Goal: Transaction & Acquisition: Purchase product/service

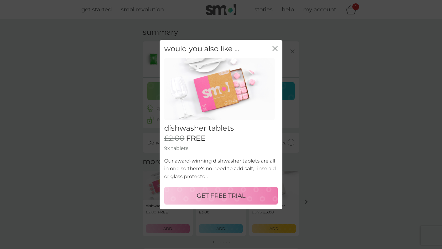
click at [276, 46] on icon "close" at bounding box center [275, 49] width 6 height 6
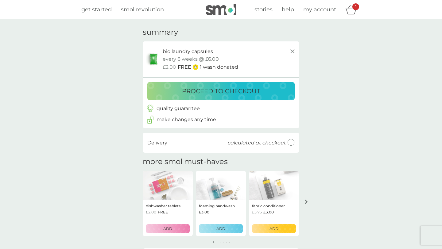
click at [237, 94] on p "proceed to checkout" at bounding box center [221, 91] width 78 height 10
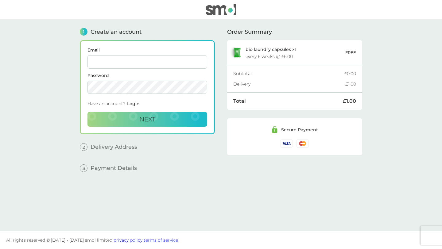
click at [100, 64] on input "Email" at bounding box center [148, 62] width 120 height 14
type input "alefiyarangwala078@gmail.com"
click at [172, 124] on button "Next" at bounding box center [148, 119] width 120 height 15
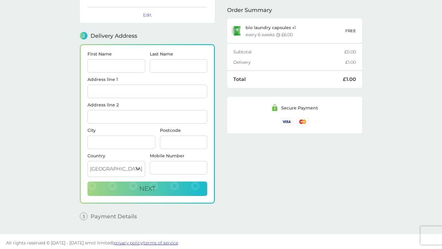
scroll to position [54, 0]
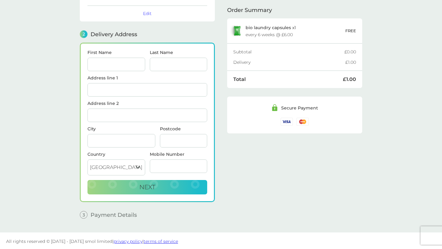
click at [123, 65] on input "First Name" at bounding box center [117, 65] width 58 height 14
type input "Alefiya"
type input "Rangwala"
type input "39 Caledonian Court"
type input "2 Taywood road, Northolt"
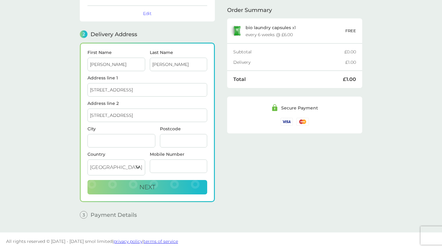
type input "London"
type input "UB5 6GA"
type input "07436679897"
click at [142, 94] on input "39 Caledonian Court" at bounding box center [148, 90] width 120 height 14
type input "Flat 42, Sudbury Court"
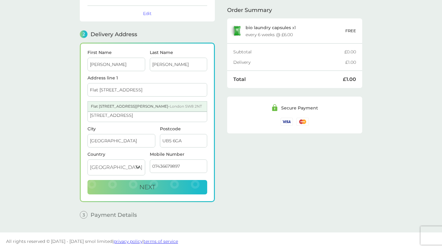
click at [135, 111] on div "Flat 42 Sudbury Court Allen Edwards Drive - London SW8 2NT" at bounding box center [147, 107] width 119 height 10
type input "[PERSON_NAME] Drive"
type input "SW8 2NT"
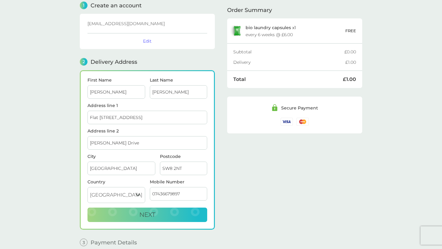
scroll to position [36, 0]
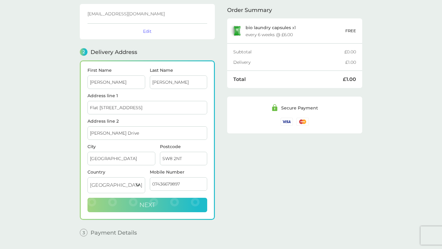
click at [145, 203] on span "Next" at bounding box center [147, 205] width 16 height 7
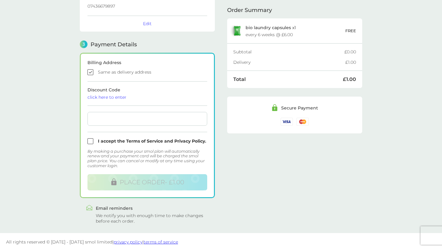
scroll to position [145, 0]
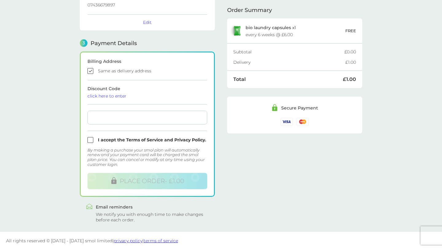
click at [90, 70] on input "checkbox" at bounding box center [148, 71] width 120 height 6
checkbox input "false"
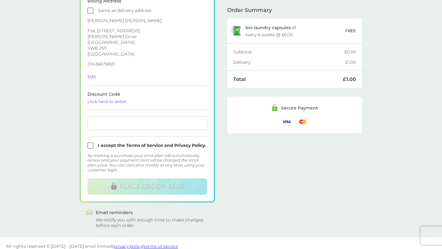
scroll to position [211, 0]
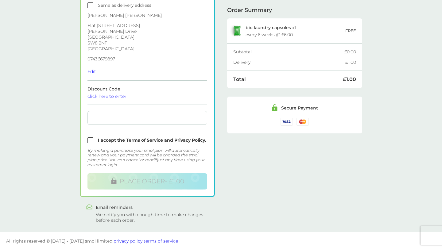
click at [89, 139] on input "checkbox" at bounding box center [148, 141] width 120 height 6
checkbox input "true"
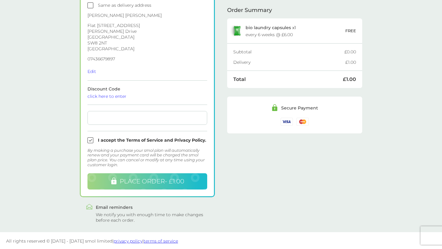
click at [148, 181] on span "PLACE ORDER - £1.00" at bounding box center [152, 181] width 65 height 7
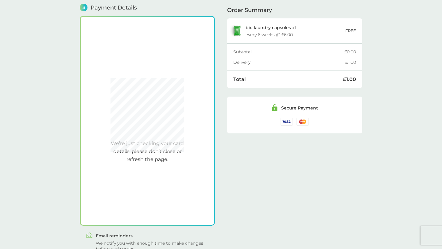
scroll to position [175, 0]
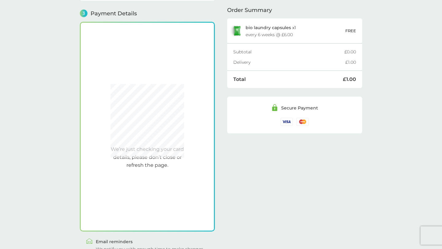
checkbox input "true"
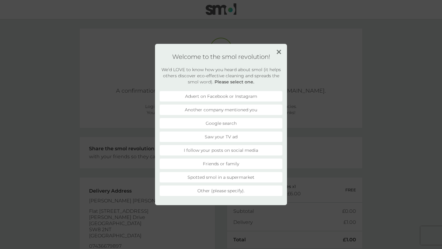
click at [277, 52] on img at bounding box center [279, 52] width 5 height 5
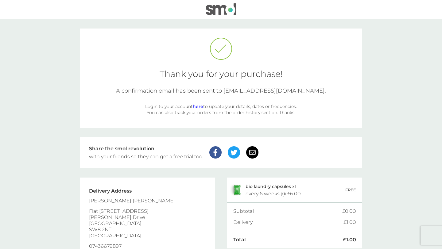
click at [198, 105] on link "here" at bounding box center [198, 107] width 10 height 6
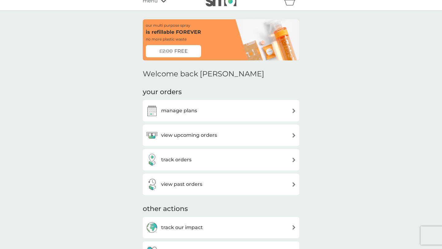
scroll to position [7, 0]
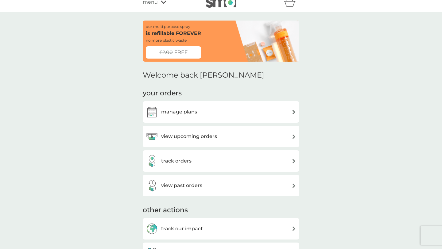
click at [286, 136] on div "view upcoming orders" at bounding box center [221, 137] width 151 height 12
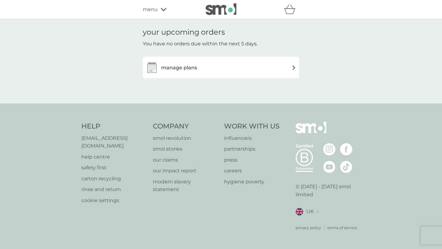
click at [293, 68] on img at bounding box center [294, 67] width 5 height 5
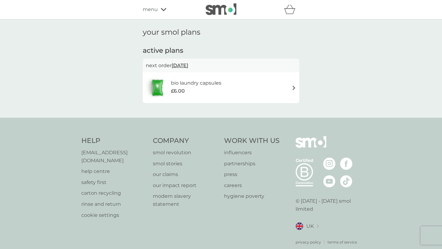
click at [278, 85] on div "bio laundry capsules £6.00" at bounding box center [221, 88] width 151 height 22
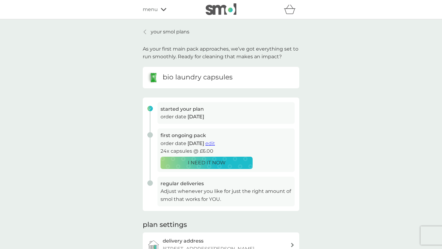
click at [147, 31] on link "your smol plans" at bounding box center [166, 32] width 47 height 8
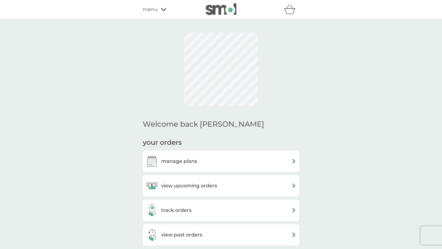
scroll to position [7, 0]
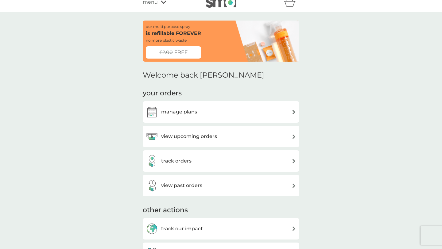
click at [217, 141] on div "view upcoming orders" at bounding box center [221, 137] width 151 height 12
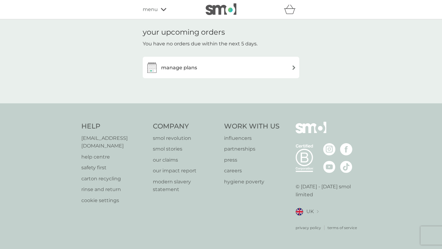
click at [223, 77] on div "manage plans" at bounding box center [221, 68] width 157 height 22
click at [223, 62] on div "manage plans" at bounding box center [221, 67] width 151 height 12
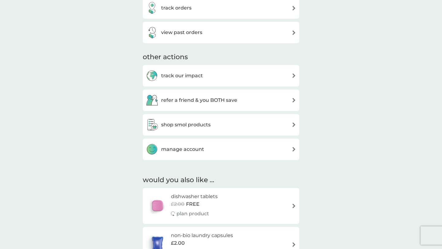
scroll to position [161, 0]
click at [205, 142] on div "manage account" at bounding box center [221, 149] width 157 height 22
click at [220, 151] on div "manage account" at bounding box center [221, 149] width 151 height 12
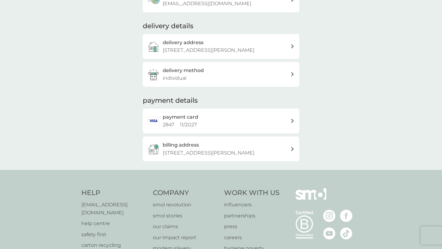
scroll to position [72, 0]
click at [292, 123] on div "payment card 2847 11 / 2027" at bounding box center [221, 120] width 157 height 25
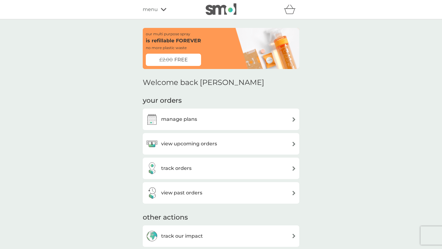
scroll to position [161, 0]
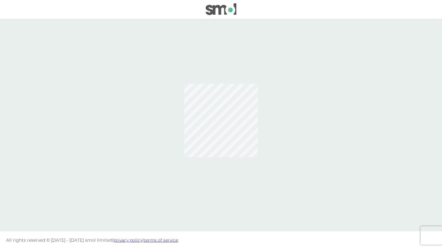
click at [227, 7] on img at bounding box center [221, 9] width 31 height 12
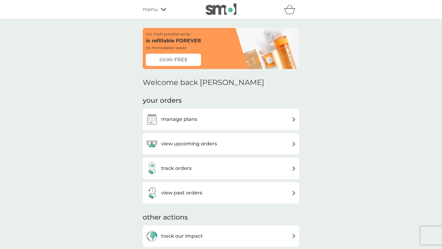
click at [217, 11] on img at bounding box center [221, 9] width 31 height 12
click at [221, 5] on img at bounding box center [221, 9] width 31 height 12
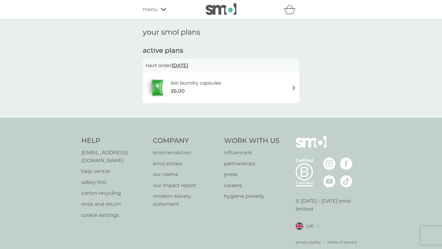
click at [283, 86] on div "bio laundry capsules £6.00" at bounding box center [221, 88] width 151 height 22
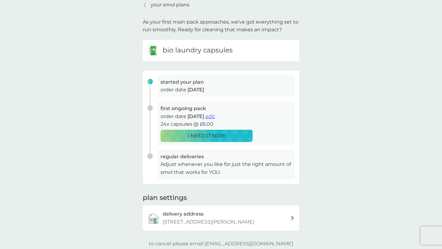
scroll to position [32, 0]
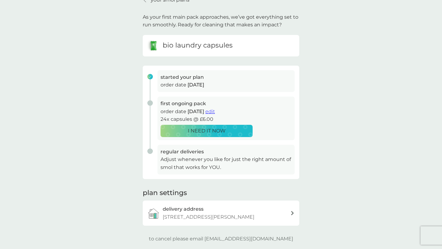
click at [215, 113] on span "edit" at bounding box center [211, 112] width 10 height 6
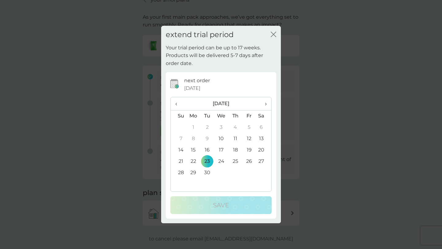
click at [270, 35] on div "extend trial period close" at bounding box center [221, 35] width 120 height 18
click at [274, 33] on icon "close" at bounding box center [274, 35] width 6 height 6
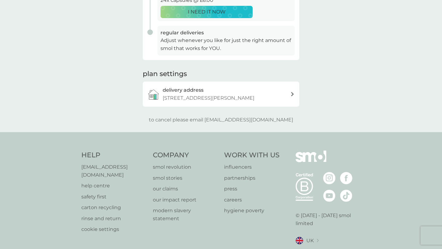
scroll to position [171, 0]
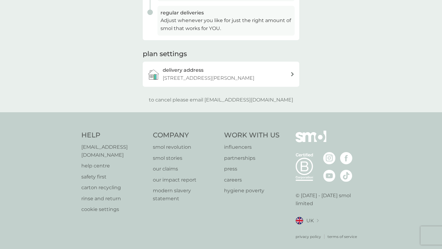
click at [255, 82] on p "[STREET_ADDRESS][PERSON_NAME]" at bounding box center [209, 78] width 92 height 8
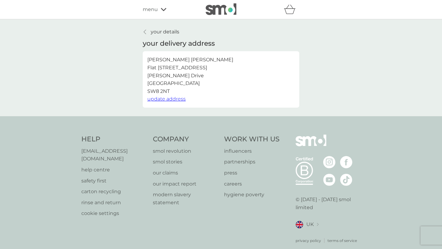
click at [155, 31] on p "your details" at bounding box center [165, 32] width 29 height 8
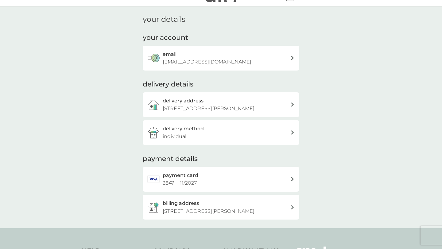
scroll to position [13, 0]
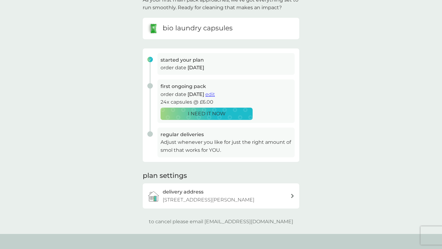
scroll to position [64, 0]
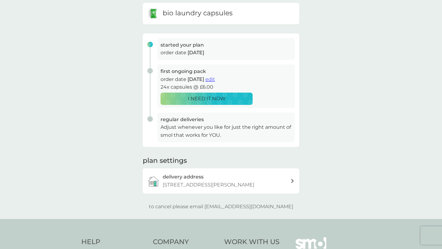
click at [159, 177] on div "delivery address [STREET_ADDRESS][PERSON_NAME]" at bounding box center [218, 181] width 143 height 16
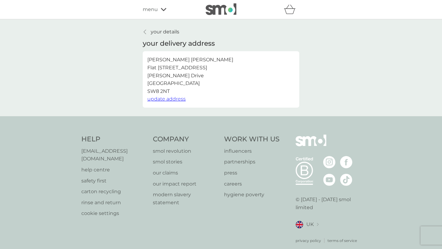
click at [194, 89] on p "[PERSON_NAME][GEOGRAPHIC_DATA][STREET_ADDRESS][PERSON_NAME]" at bounding box center [190, 75] width 86 height 39
click at [145, 31] on icon at bounding box center [145, 31] width 2 height 5
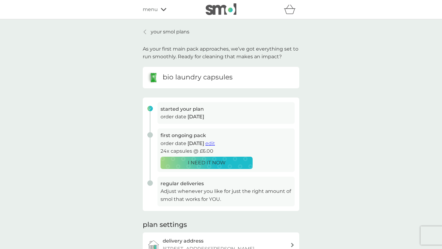
scroll to position [64, 0]
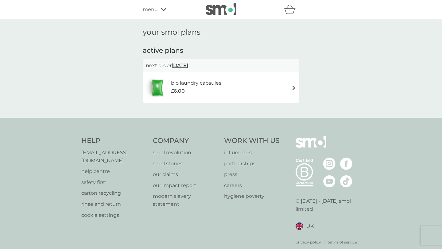
click at [27, 18] on div "refer a friend & you BOTH save smol impact smol shop your smol plans your upcom…" at bounding box center [221, 9] width 442 height 19
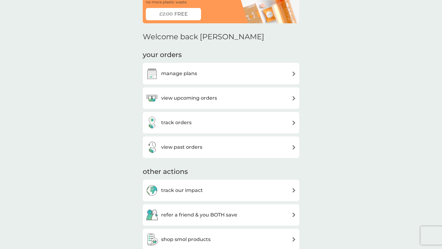
scroll to position [43, 0]
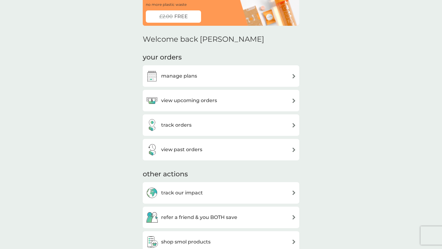
click at [282, 77] on div "manage plans" at bounding box center [221, 76] width 151 height 12
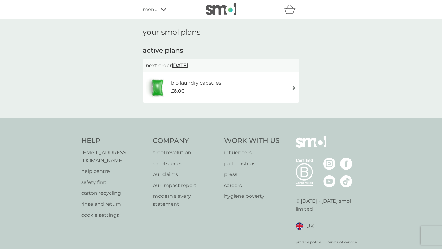
click at [188, 68] on span "[DATE]" at bounding box center [180, 66] width 17 height 12
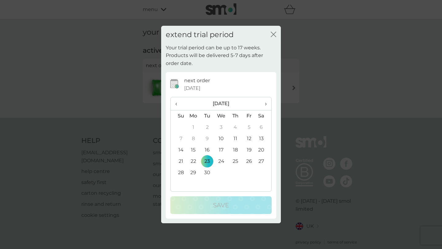
click at [275, 33] on icon "close" at bounding box center [275, 34] width 2 height 5
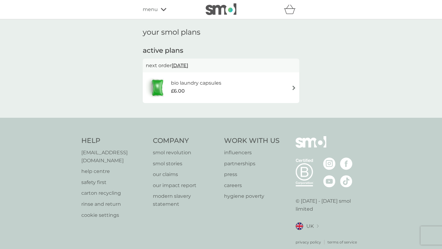
click at [295, 88] on img at bounding box center [294, 88] width 5 height 5
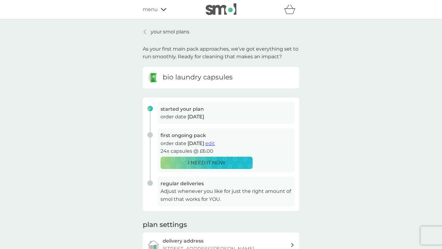
click at [227, 84] on div "bio laundry capsules" at bounding box center [189, 78] width 85 height 12
click at [159, 78] on img at bounding box center [153, 78] width 12 height 12
click at [163, 116] on p "order date 9 Sep 2025" at bounding box center [226, 117] width 131 height 8
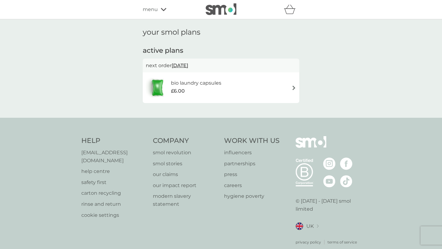
scroll to position [43, 0]
